Goal: Task Accomplishment & Management: Complete application form

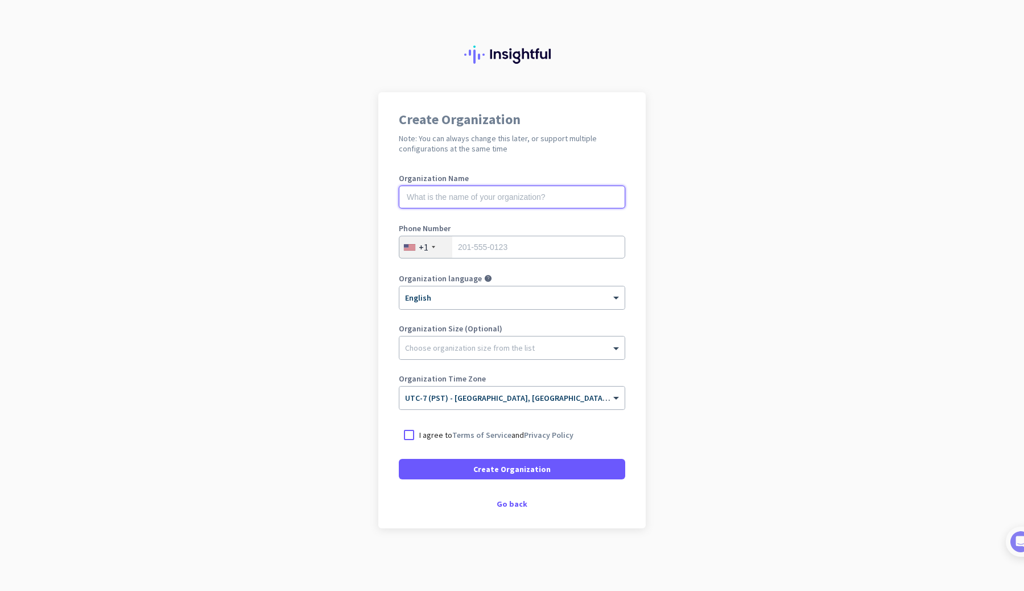
click at [449, 196] on input "text" at bounding box center [512, 196] width 226 height 23
type input "Mercor"
click at [466, 252] on input "tel" at bounding box center [512, 247] width 226 height 23
type input "2136082504"
click at [432, 434] on p "I agree to Terms of Service and Privacy Policy" at bounding box center [496, 434] width 154 height 11
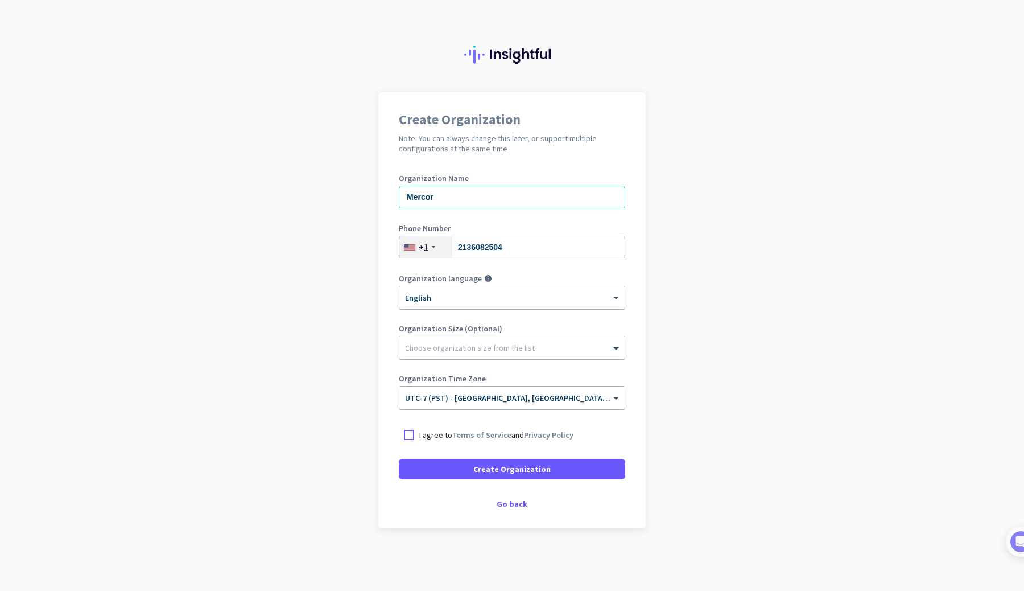
click at [0, 0] on input "I agree to Terms of Service and Privacy Policy" at bounding box center [0, 0] width 0 height 0
click at [509, 465] on span "Create Organization" at bounding box center [511, 468] width 77 height 11
